Goal: Obtain resource: Download file/media

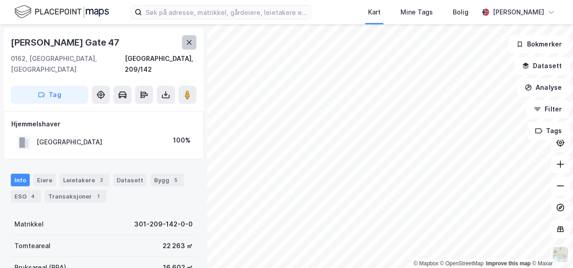
click at [187, 42] on icon at bounding box center [189, 42] width 7 height 7
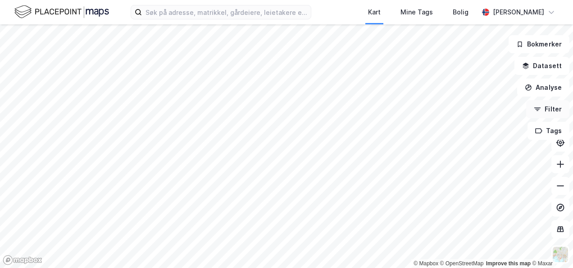
click at [548, 110] on button "Filter" at bounding box center [547, 109] width 43 height 18
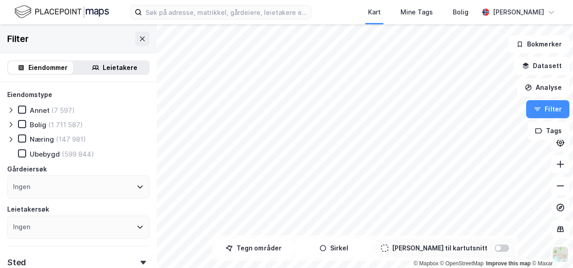
click at [117, 64] on div "Leietakere" at bounding box center [120, 67] width 35 height 11
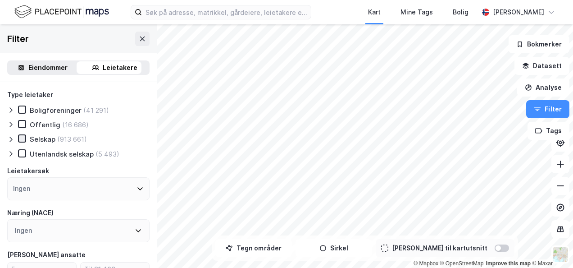
click at [21, 138] on icon at bounding box center [22, 138] width 6 height 6
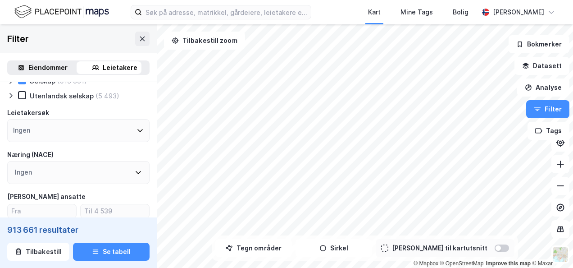
scroll to position [59, 0]
click at [137, 132] on icon at bounding box center [140, 129] width 7 height 7
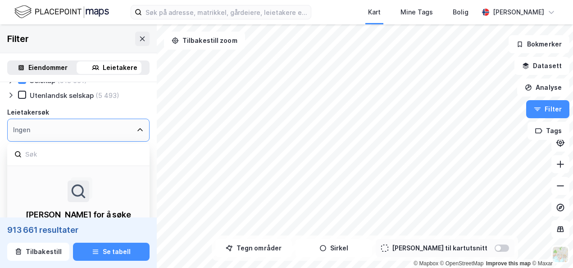
click at [137, 132] on icon at bounding box center [140, 129] width 7 height 7
click at [137, 128] on icon at bounding box center [140, 129] width 7 height 7
click at [137, 131] on icon at bounding box center [139, 129] width 5 height 3
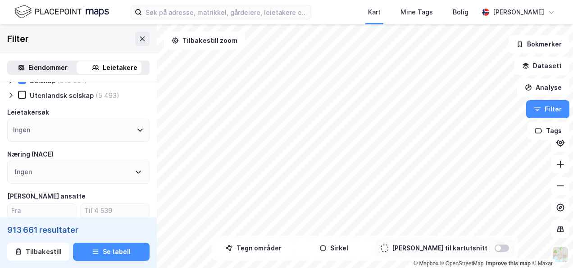
click at [131, 106] on div "Type leietaker Boligforeninger (41 291) Offentlig (16 686) Selskap (913 661) Ut…" at bounding box center [78, 242] width 142 height 423
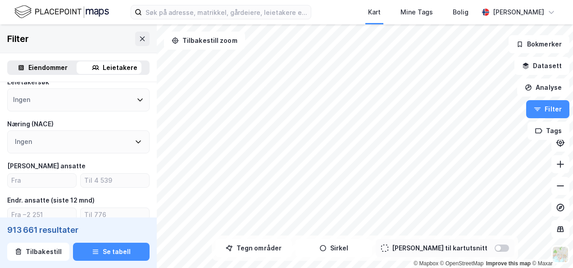
scroll to position [89, 0]
click at [136, 142] on icon at bounding box center [138, 141] width 5 height 3
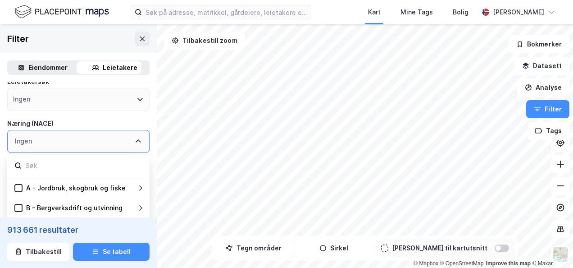
click at [131, 123] on div "Næring (NACE)" at bounding box center [78, 123] width 142 height 11
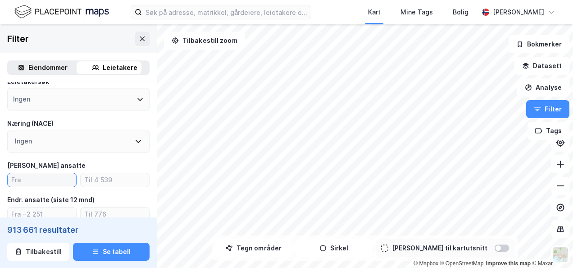
click at [42, 176] on input "number" at bounding box center [42, 180] width 69 height 14
type input "1"
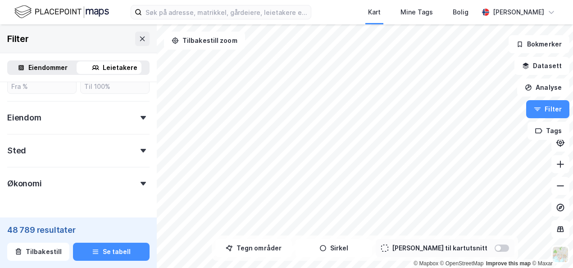
scroll to position [320, 0]
type input "10"
click at [141, 151] on icon at bounding box center [143, 150] width 5 height 4
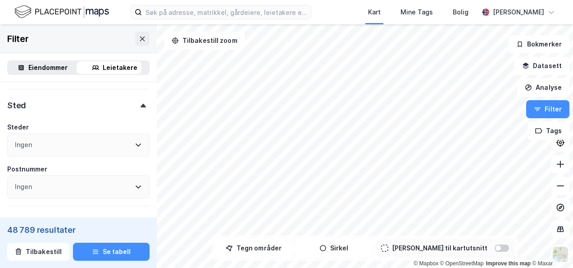
scroll to position [365, 0]
click at [135, 144] on icon at bounding box center [138, 144] width 7 height 7
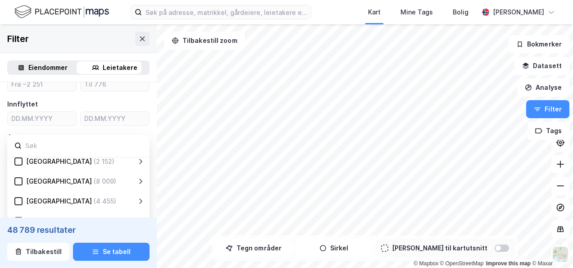
scroll to position [126, 0]
click at [32, 179] on div "[GEOGRAPHIC_DATA]" at bounding box center [59, 180] width 66 height 11
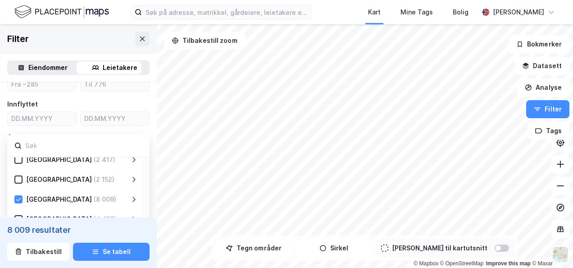
scroll to position [101, 0]
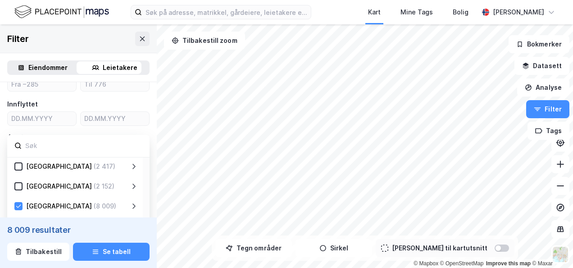
click at [138, 206] on div "[GEOGRAPHIC_DATA] (8 009)" at bounding box center [75, 205] width 136 height 20
click at [131, 207] on icon at bounding box center [133, 205] width 7 height 7
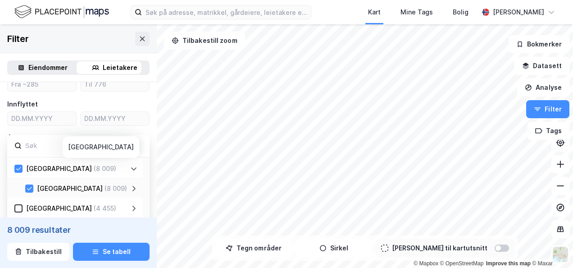
scroll to position [155, 0]
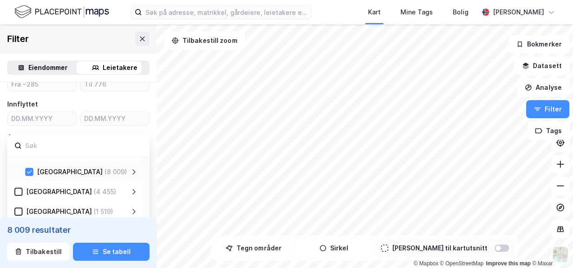
click at [135, 170] on icon at bounding box center [133, 171] width 7 height 7
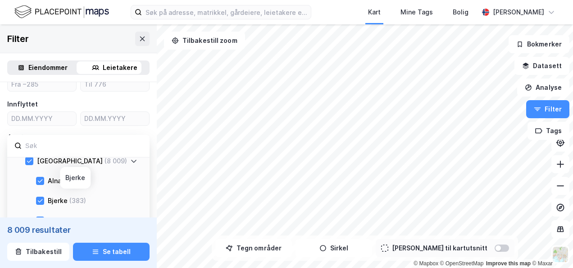
scroll to position [162, 0]
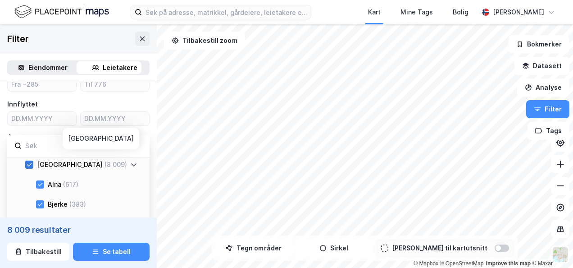
click at [29, 164] on icon at bounding box center [29, 164] width 6 height 6
click at [41, 182] on icon at bounding box center [40, 184] width 6 height 6
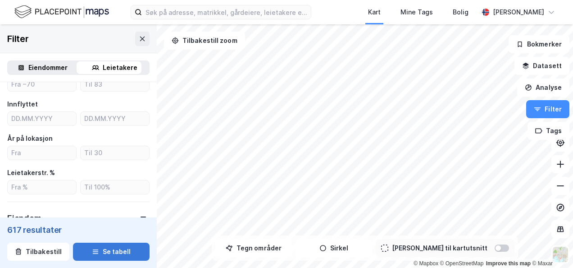
click at [103, 252] on button "Se tabell" at bounding box center [111, 251] width 77 height 18
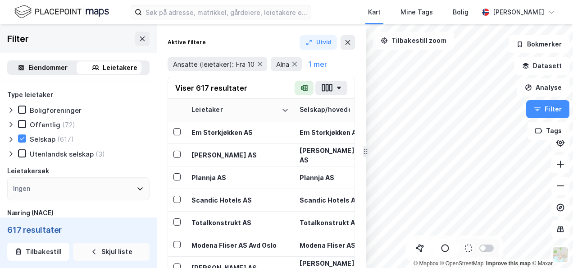
click at [100, 251] on button "Skjul liste" at bounding box center [111, 251] width 77 height 18
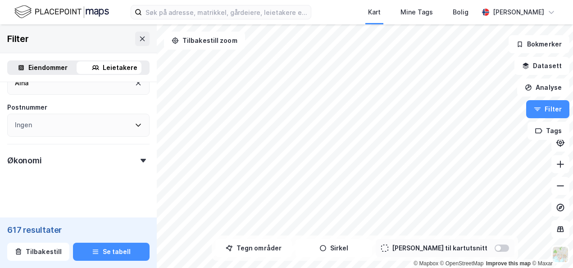
scroll to position [431, 0]
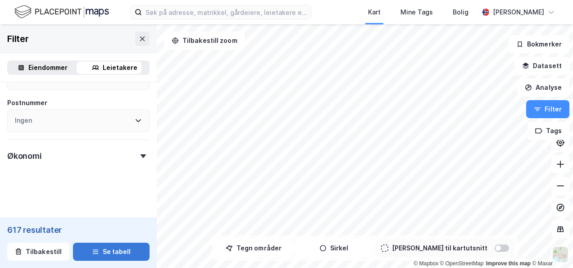
click at [102, 253] on button "Se tabell" at bounding box center [111, 251] width 77 height 18
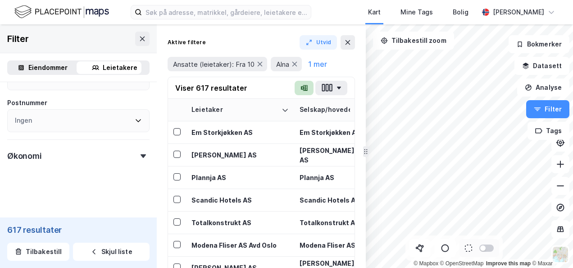
click at [304, 89] on icon "button" at bounding box center [303, 88] width 4 height 4
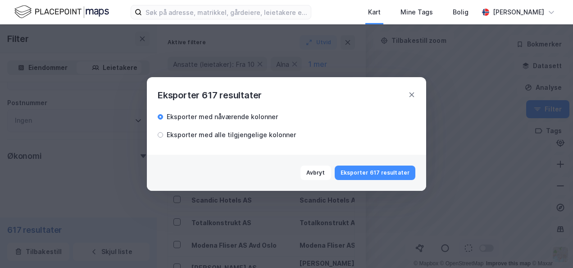
click at [246, 136] on div "Eksporter med alle tilgjengelige kolonner" at bounding box center [231, 134] width 129 height 11
click at [379, 175] on button "Eksporter 617 resultater" at bounding box center [375, 172] width 81 height 14
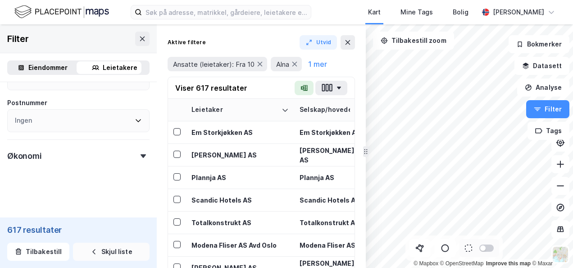
click at [110, 253] on button "Skjul liste" at bounding box center [111, 251] width 77 height 18
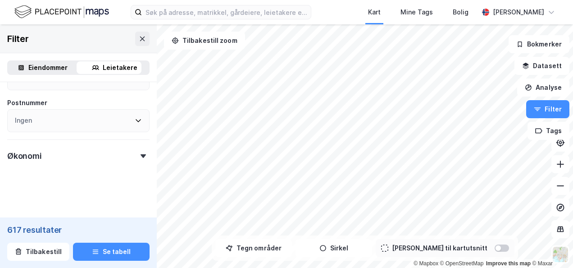
click at [135, 121] on icon at bounding box center [138, 120] width 7 height 7
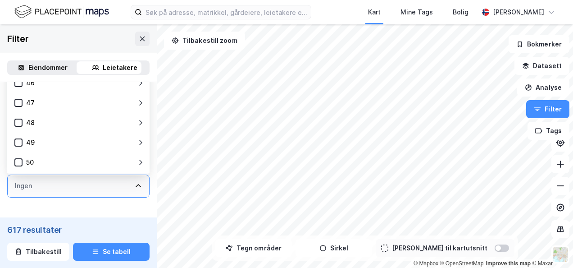
scroll to position [900, 0]
click at [117, 36] on div "Filter" at bounding box center [78, 38] width 157 height 29
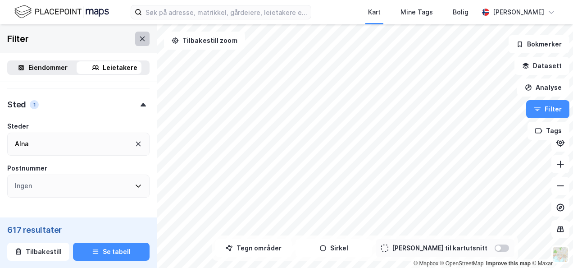
click at [140, 38] on icon at bounding box center [142, 38] width 5 height 5
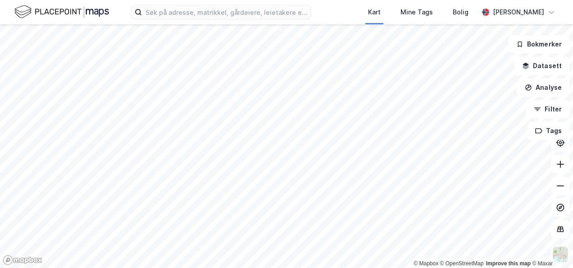
click at [59, 9] on img at bounding box center [61, 12] width 95 height 16
click at [551, 13] on icon at bounding box center [551, 12] width 5 height 3
